Goal: Find specific page/section: Find specific page/section

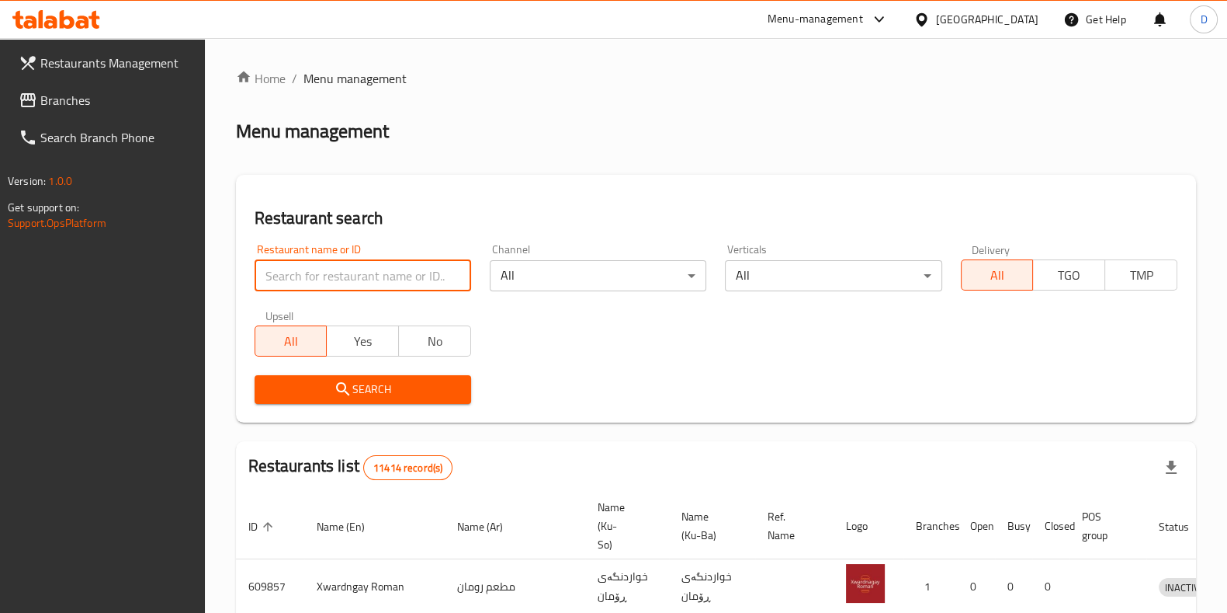
click at [345, 273] on input "search" at bounding box center [363, 275] width 217 height 31
type input "Pana king"
click button "Search" at bounding box center [363, 389] width 217 height 29
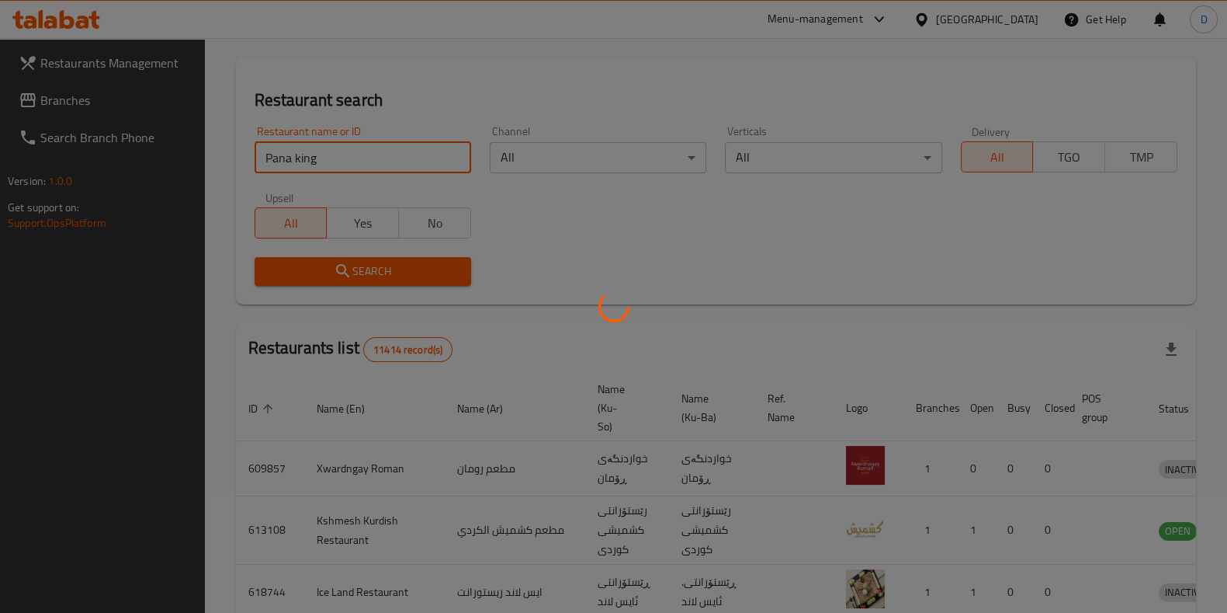
scroll to position [67, 0]
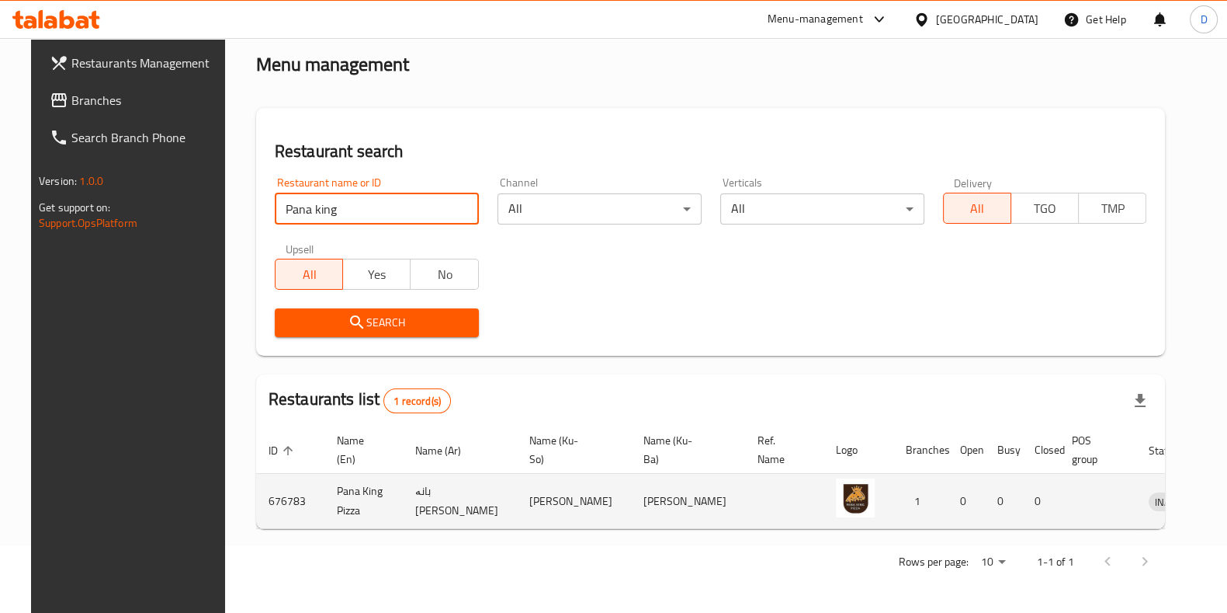
click at [1227, 498] on icon "enhanced table" at bounding box center [1242, 501] width 17 height 13
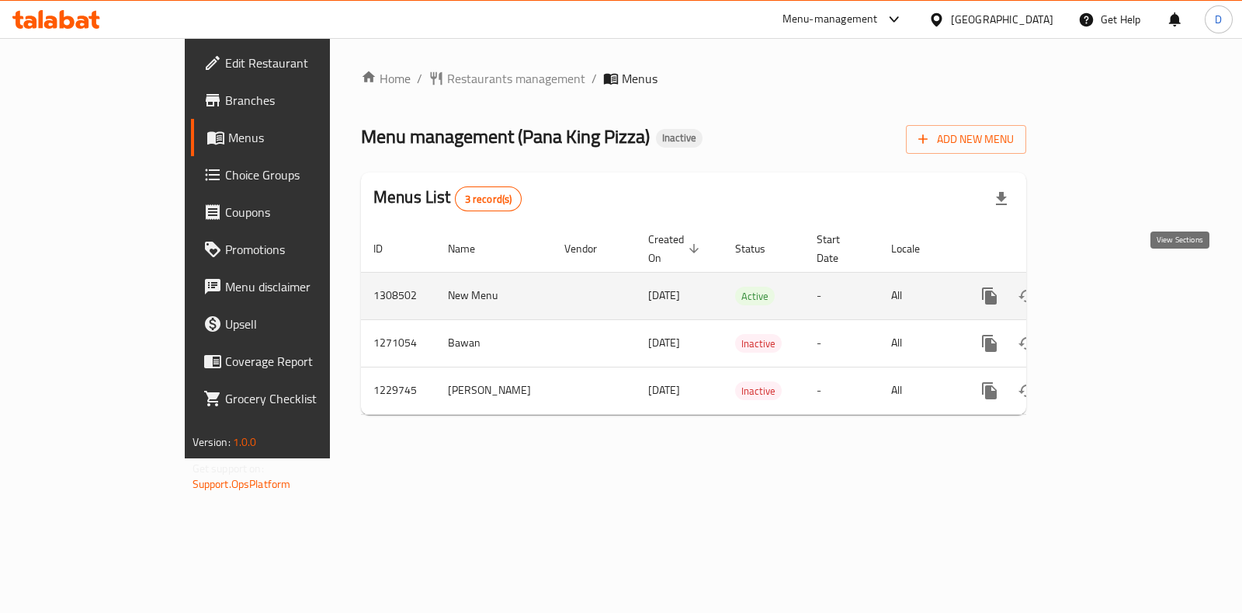
click at [1111, 286] on icon "enhanced table" at bounding box center [1101, 295] width 19 height 19
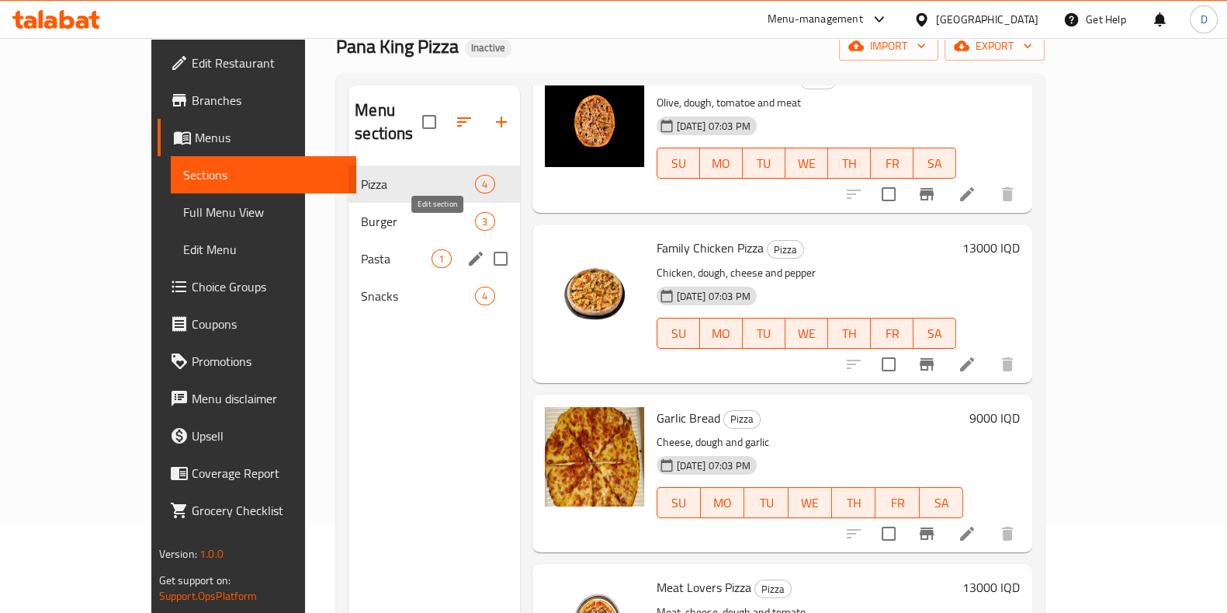
scroll to position [87, 0]
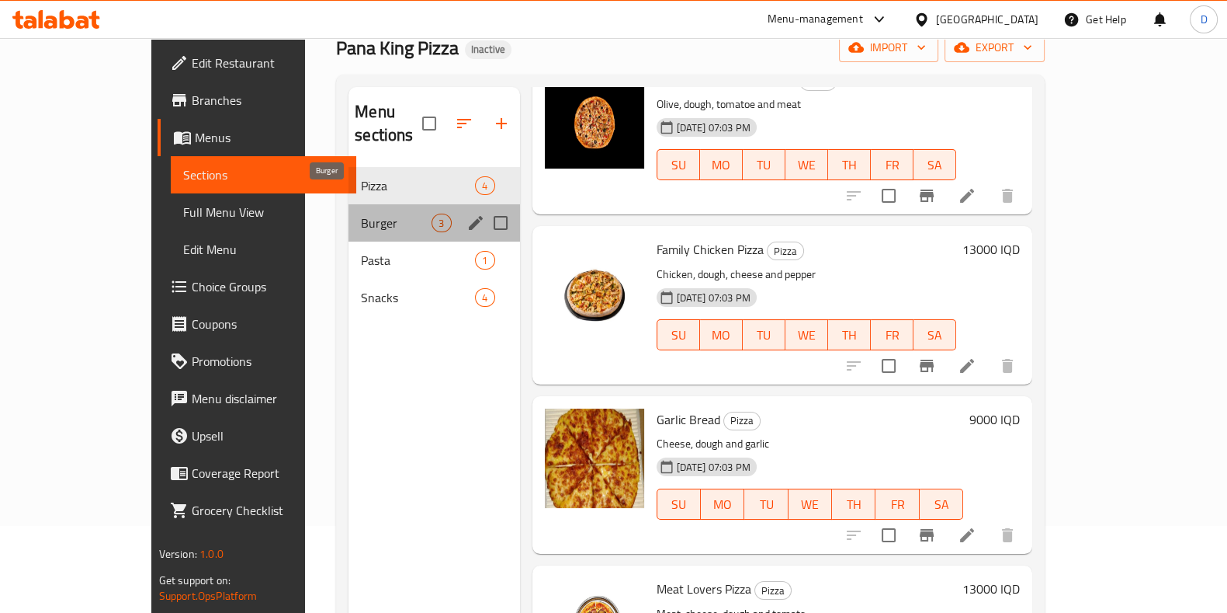
click at [361, 213] on span "Burger" at bounding box center [396, 222] width 71 height 19
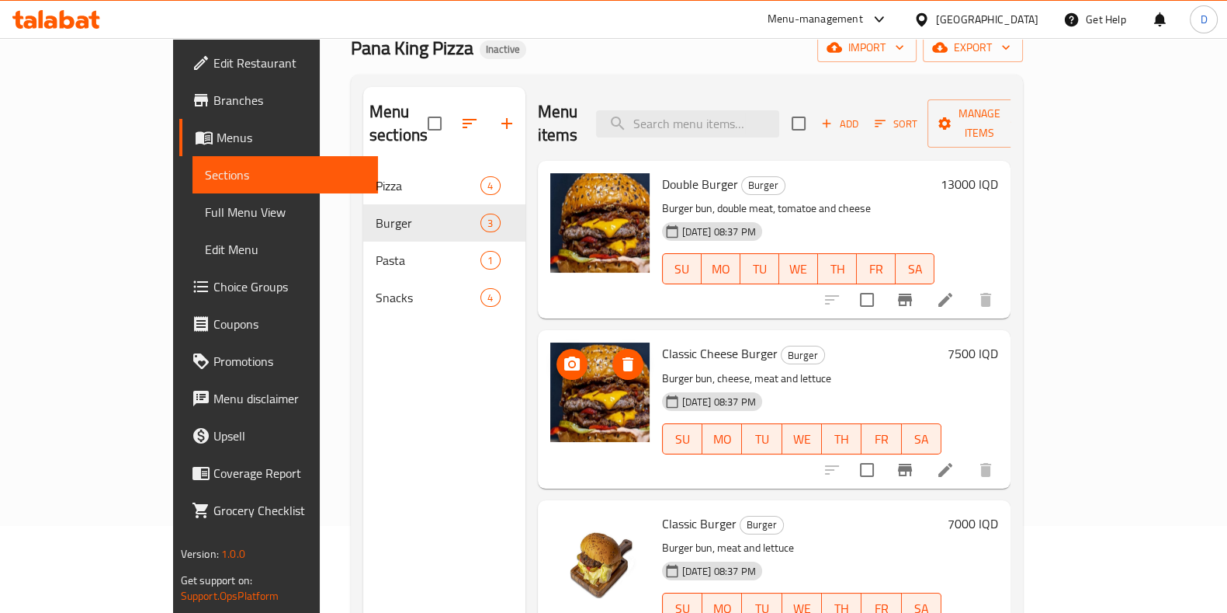
scroll to position [217, 0]
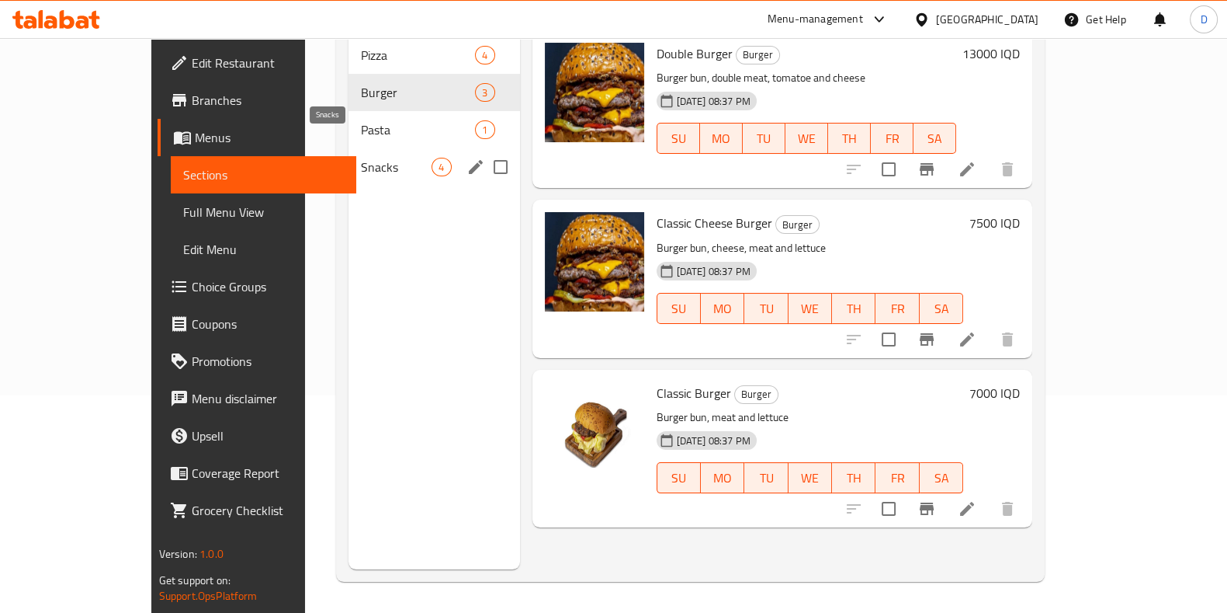
click at [349, 111] on div "Pasta 1" at bounding box center [434, 129] width 171 height 37
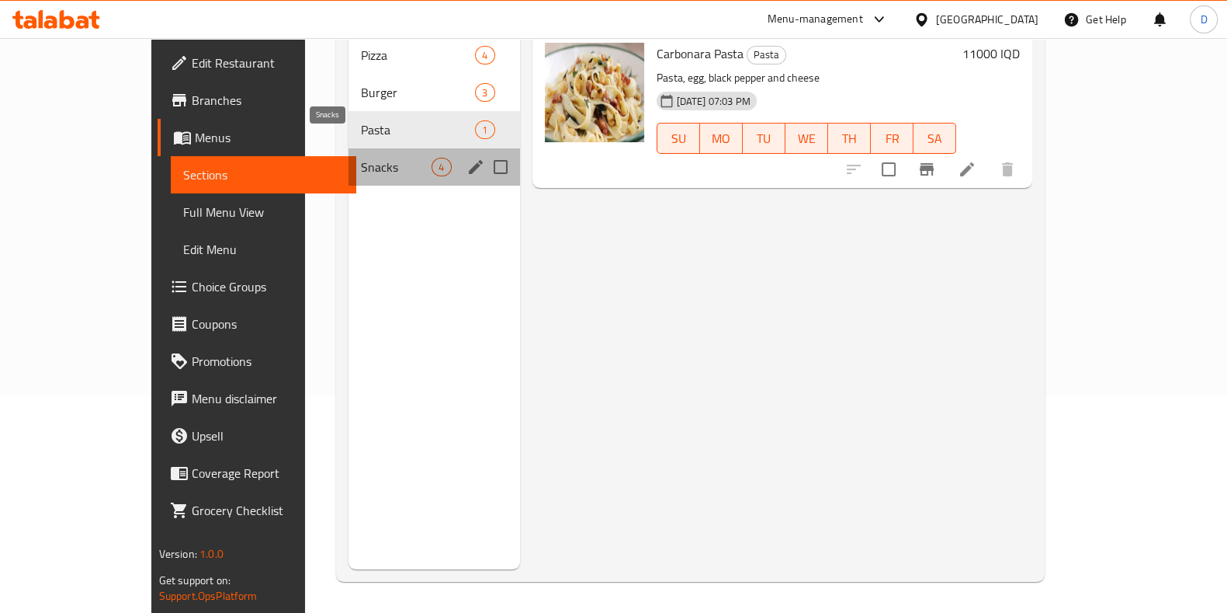
click at [361, 158] on span "Snacks" at bounding box center [396, 167] width 71 height 19
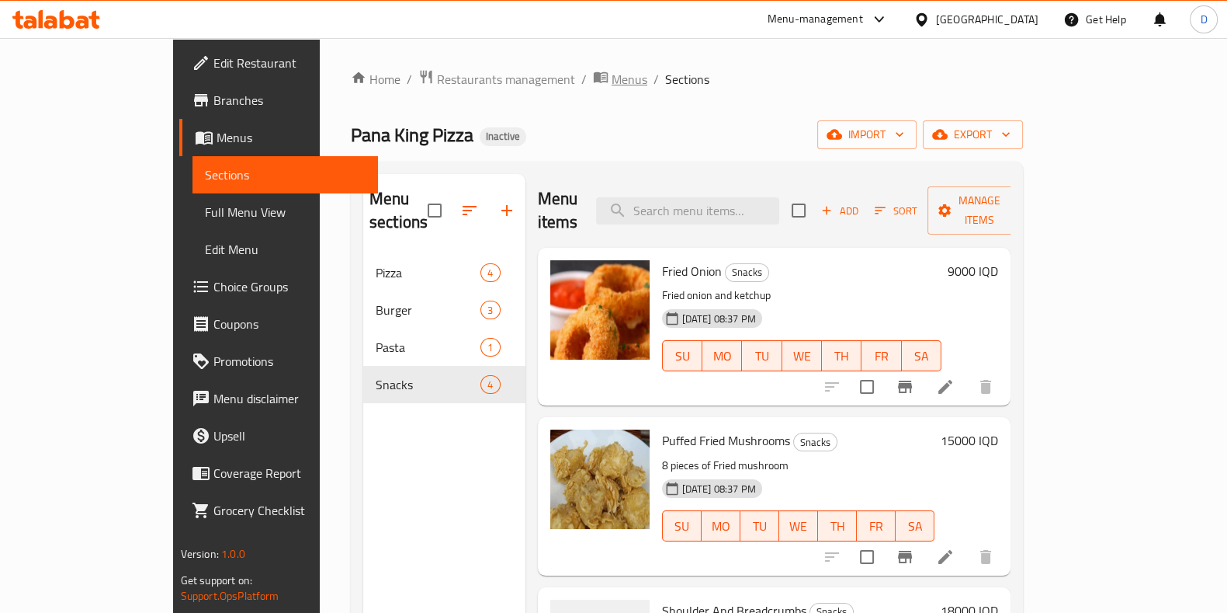
click at [612, 82] on span "Menus" at bounding box center [630, 79] width 36 height 19
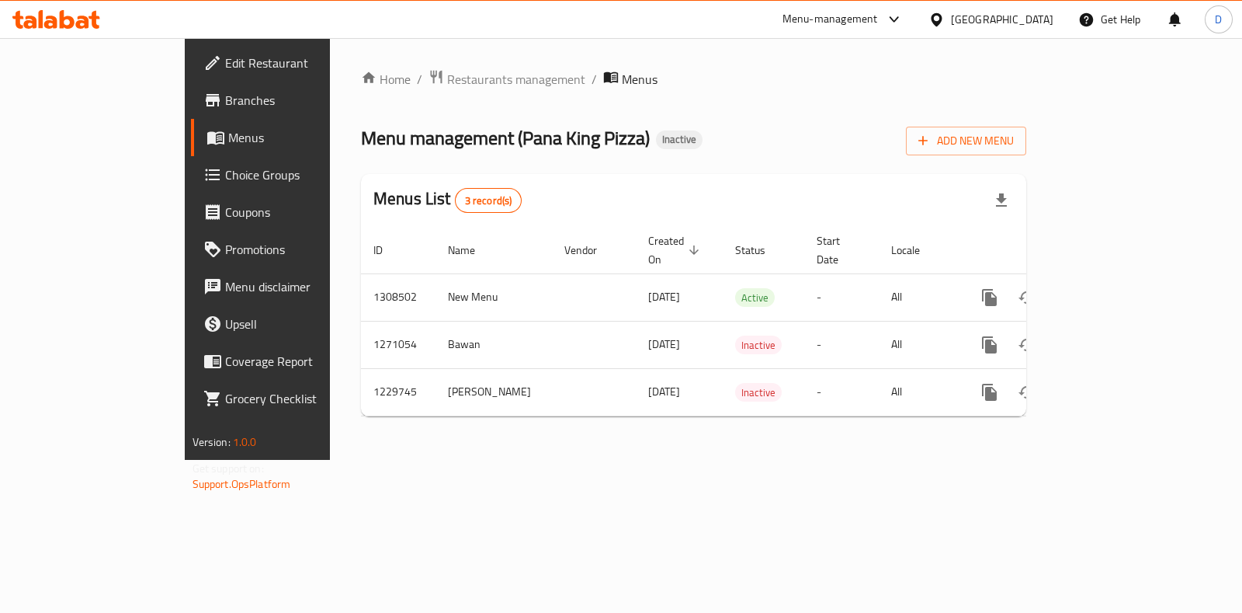
click at [916, 30] on div "Menu-management" at bounding box center [843, 19] width 146 height 37
click at [916, 34] on div "Menu-management" at bounding box center [843, 19] width 146 height 37
click at [904, 25] on icon at bounding box center [894, 19] width 19 height 19
click at [882, 164] on div "Vendor Portal Radmin" at bounding box center [820, 171] width 128 height 36
